Goal: Navigation & Orientation: Find specific page/section

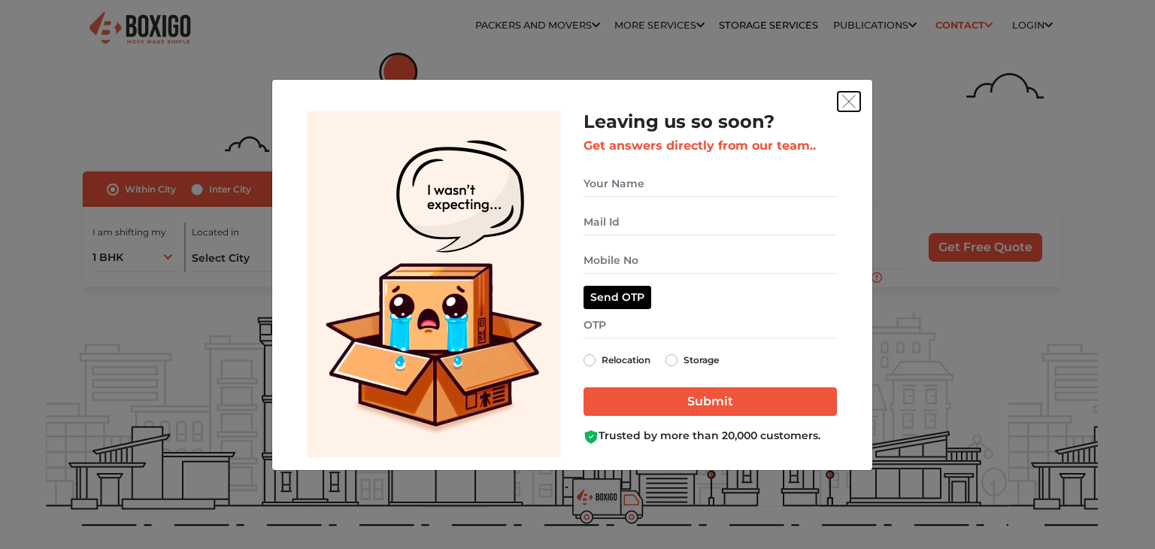
click at [856, 98] on button "get free quote dialog" at bounding box center [849, 102] width 23 height 20
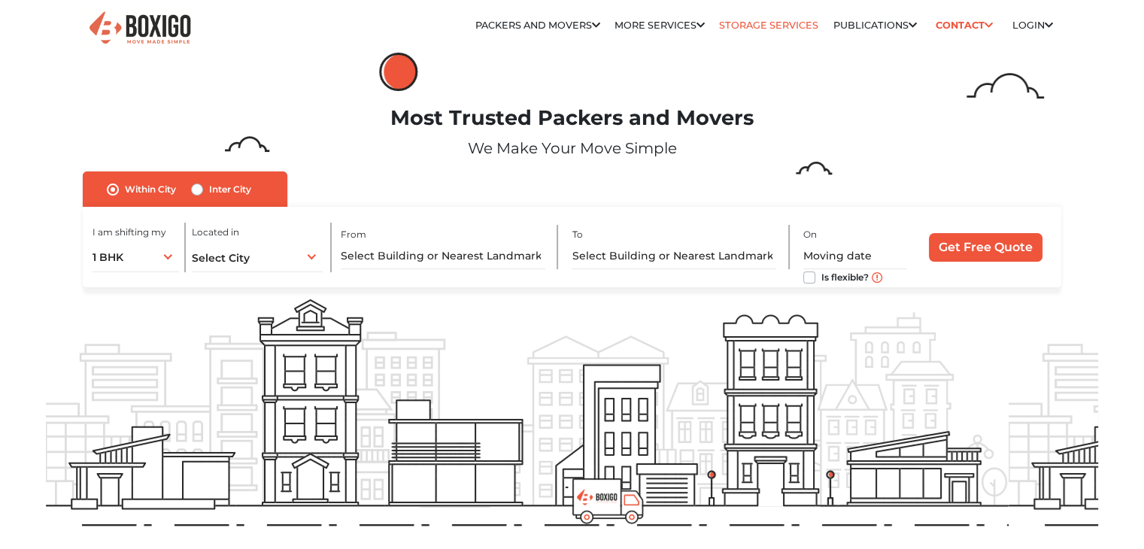
click at [802, 30] on link "Storage Services" at bounding box center [768, 25] width 99 height 11
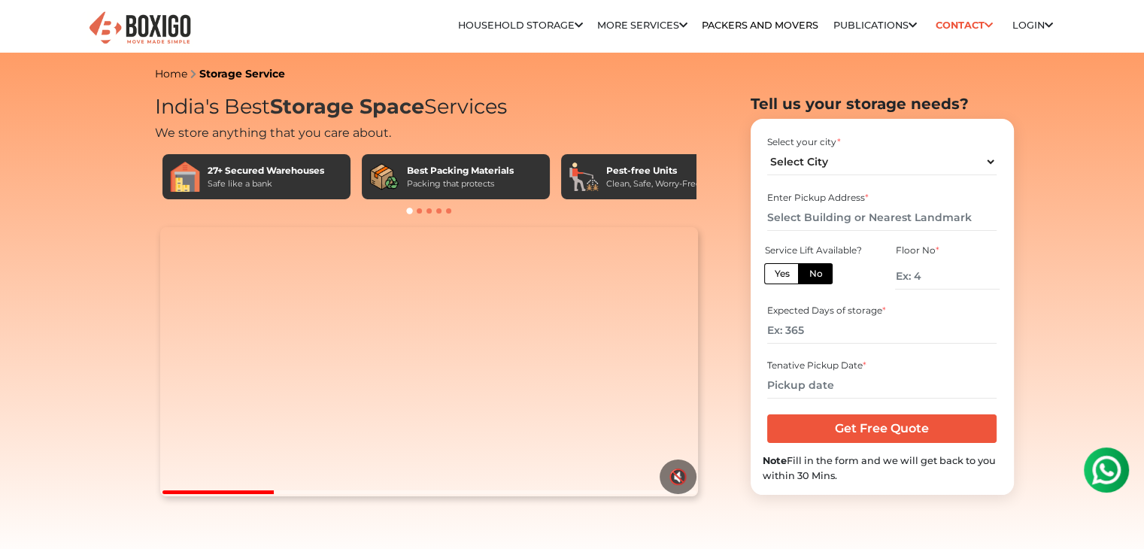
scroll to position [92, 0]
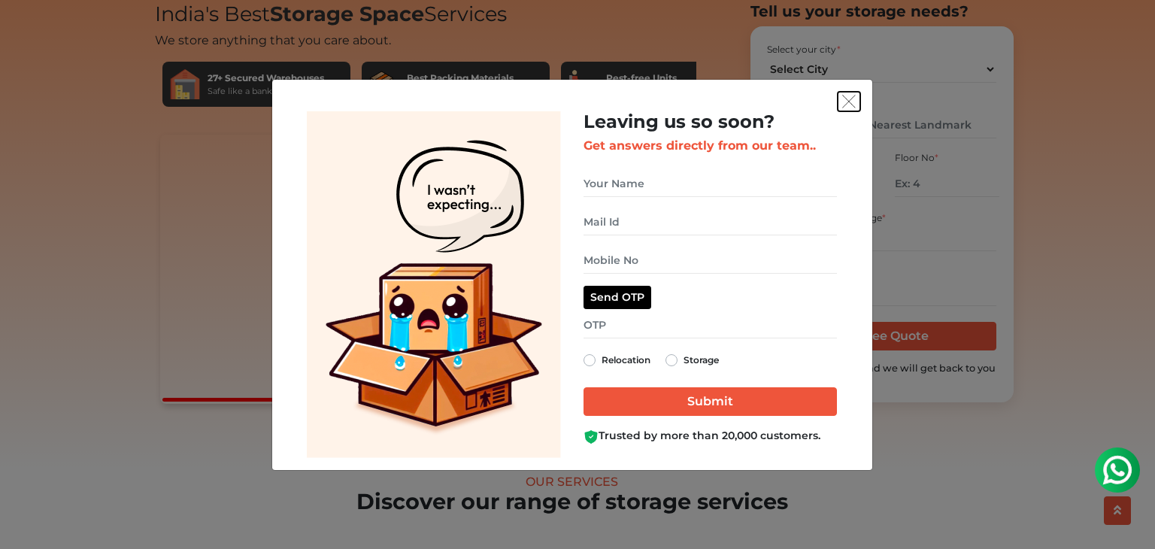
click at [849, 100] on img "get free quote dialog" at bounding box center [849, 102] width 14 height 14
